Goal: Find specific page/section: Find specific page/section

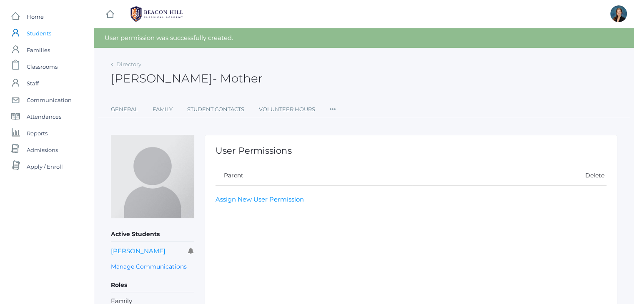
click at [43, 31] on span "Students" at bounding box center [39, 33] width 25 height 17
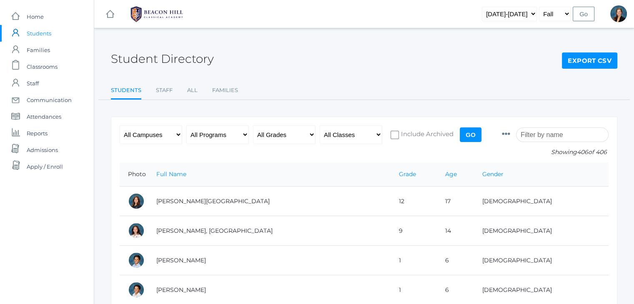
click at [544, 138] on input "search" at bounding box center [562, 135] width 93 height 15
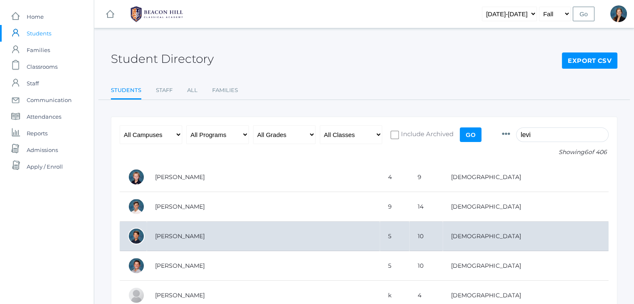
type input "levi"
click at [180, 234] on td "[PERSON_NAME]" at bounding box center [263, 237] width 233 height 30
